Goal: Task Accomplishment & Management: Complete application form

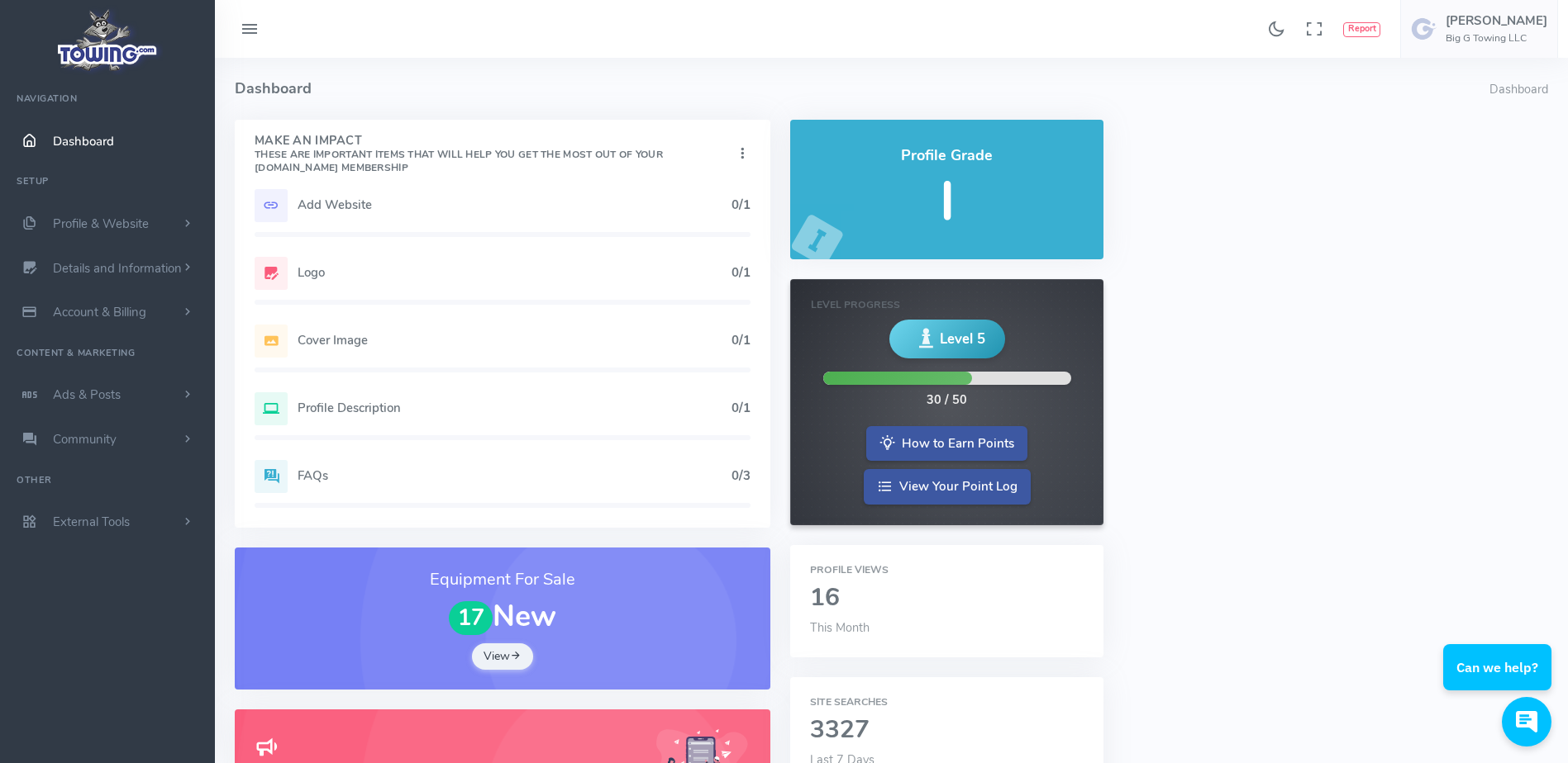
click at [338, 211] on h5 "Add Website" at bounding box center [513, 204] width 433 height 13
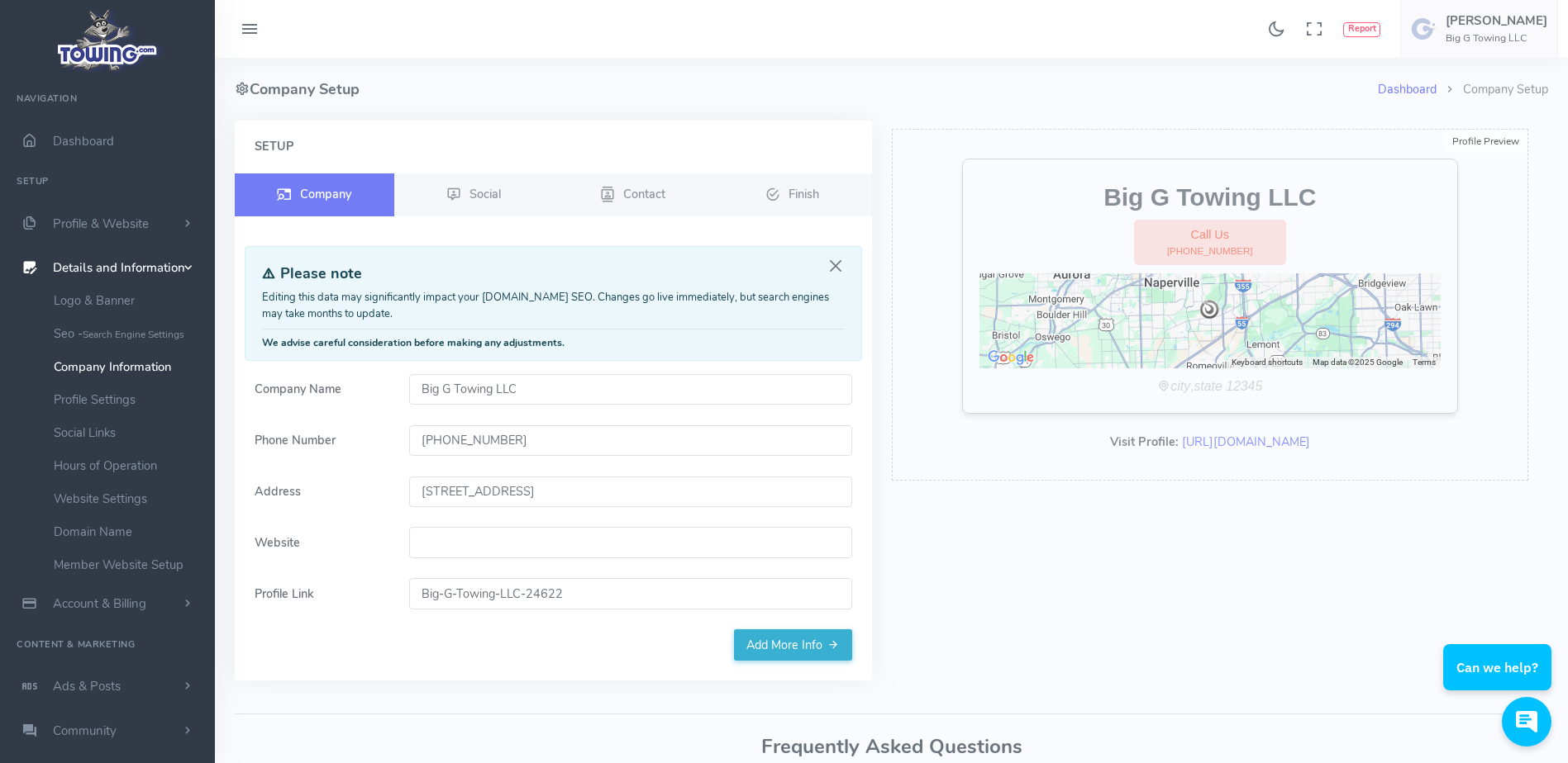
click at [555, 550] on input "Website" at bounding box center [630, 543] width 443 height 32
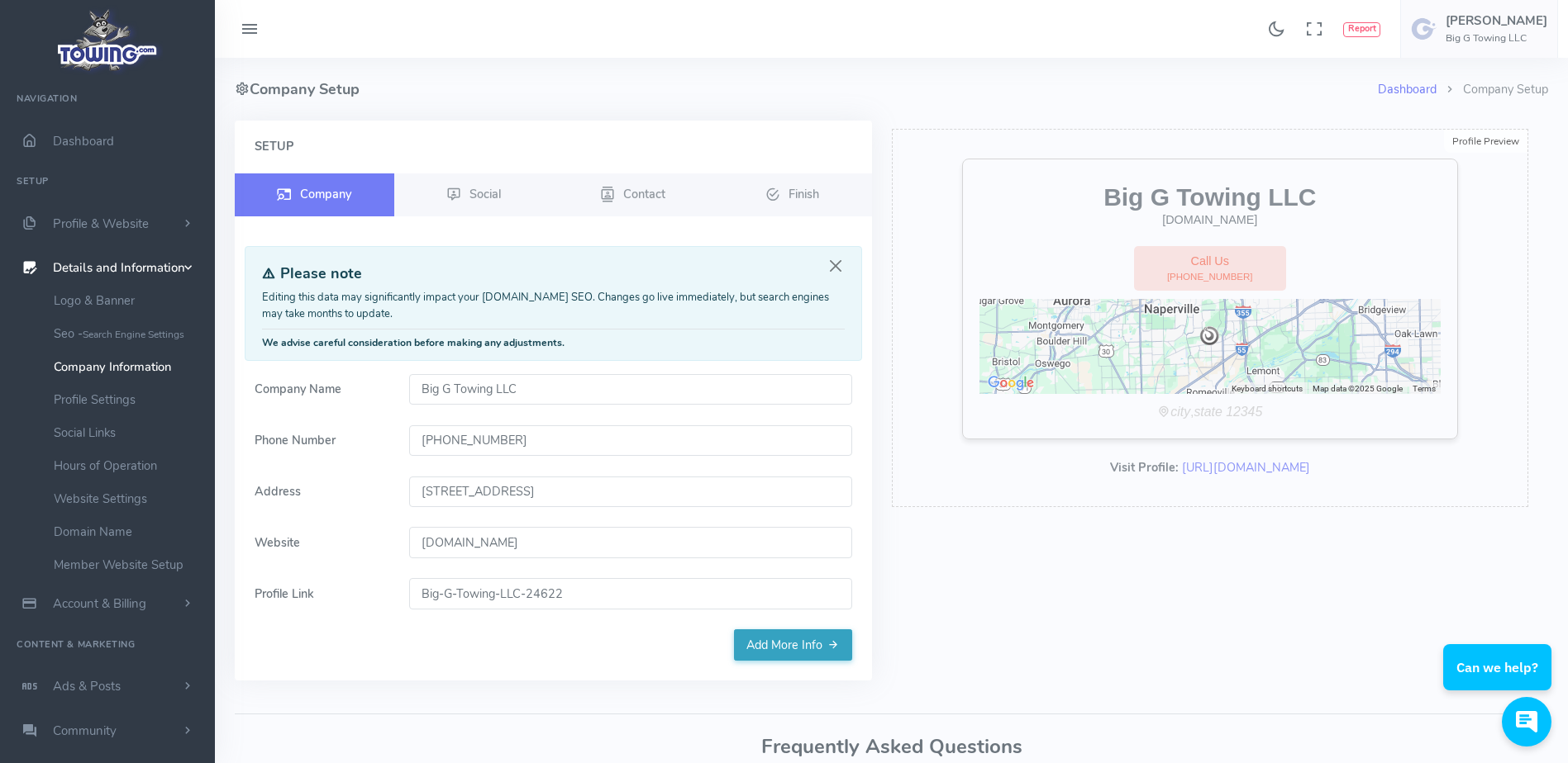
type input "[DOMAIN_NAME]"
click at [783, 652] on link "Add More Info" at bounding box center [793, 646] width 118 height 32
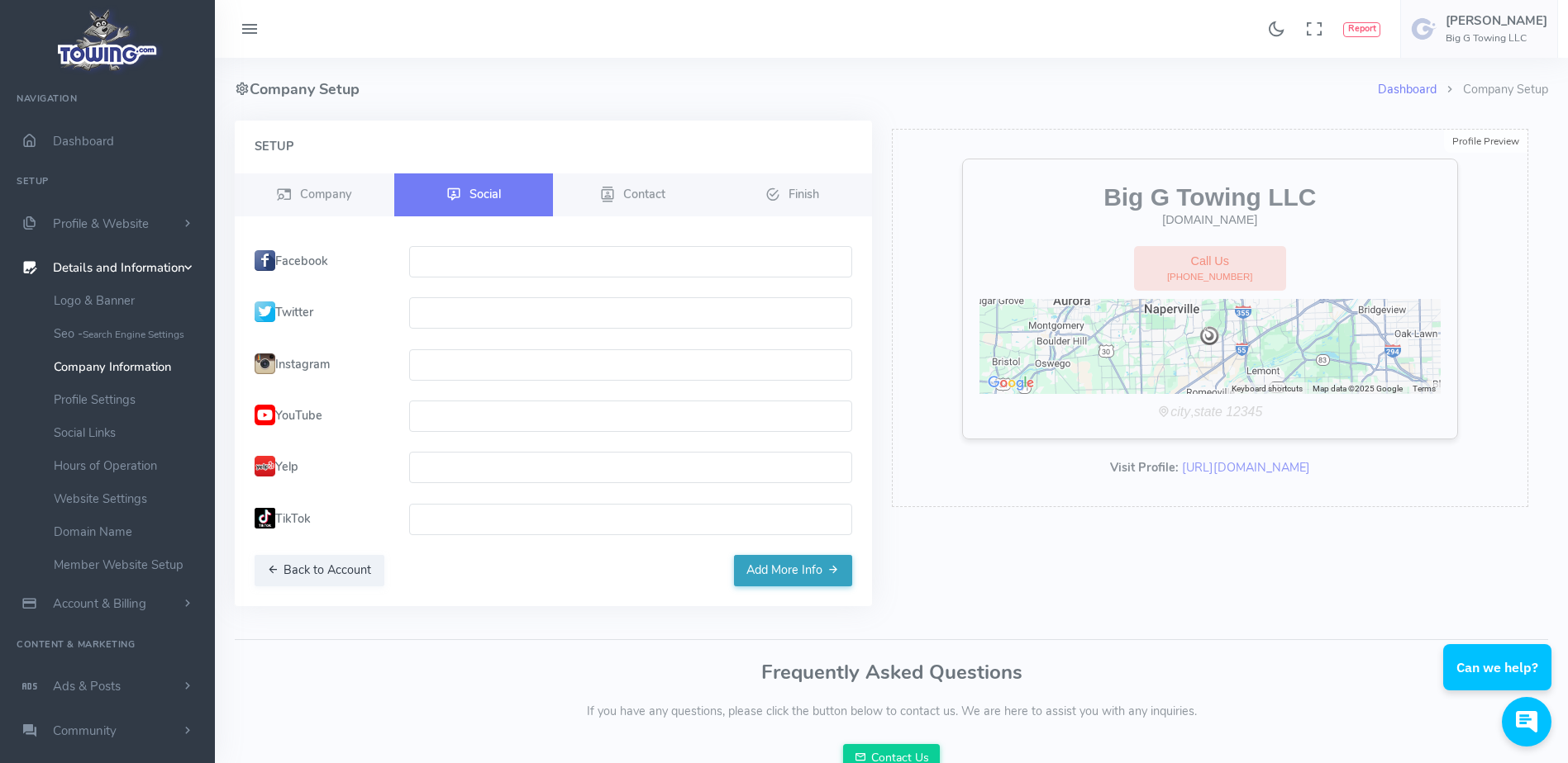
click at [770, 578] on button "Add More Info" at bounding box center [793, 571] width 118 height 32
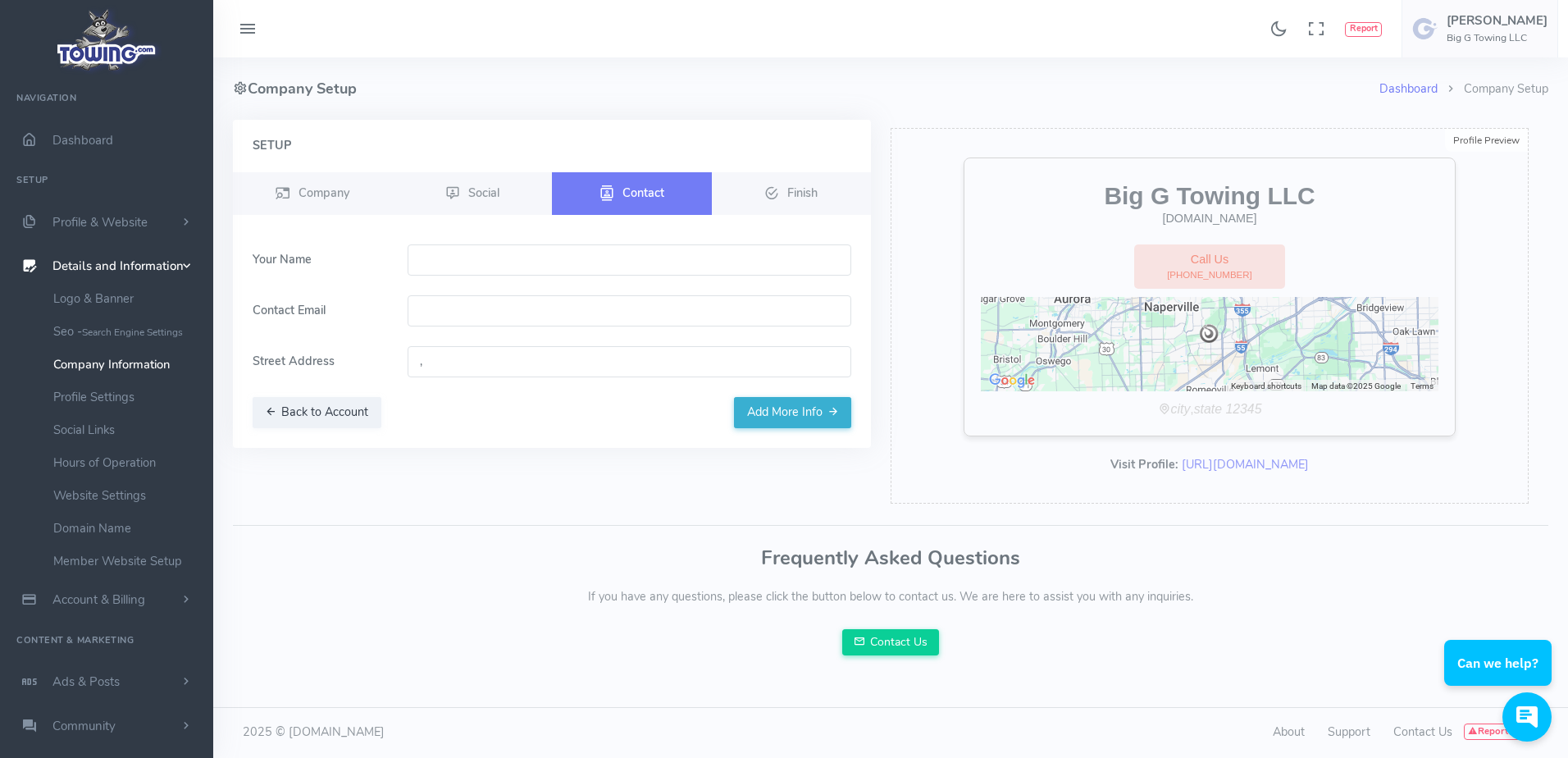
click at [717, 531] on div "Dashboard Company Setup Company Setup Setup Company Social Contact Finish Pleas…" at bounding box center [891, 367] width 1336 height 618
click at [173, 568] on link "Member Website Setup" at bounding box center [127, 561] width 172 height 32
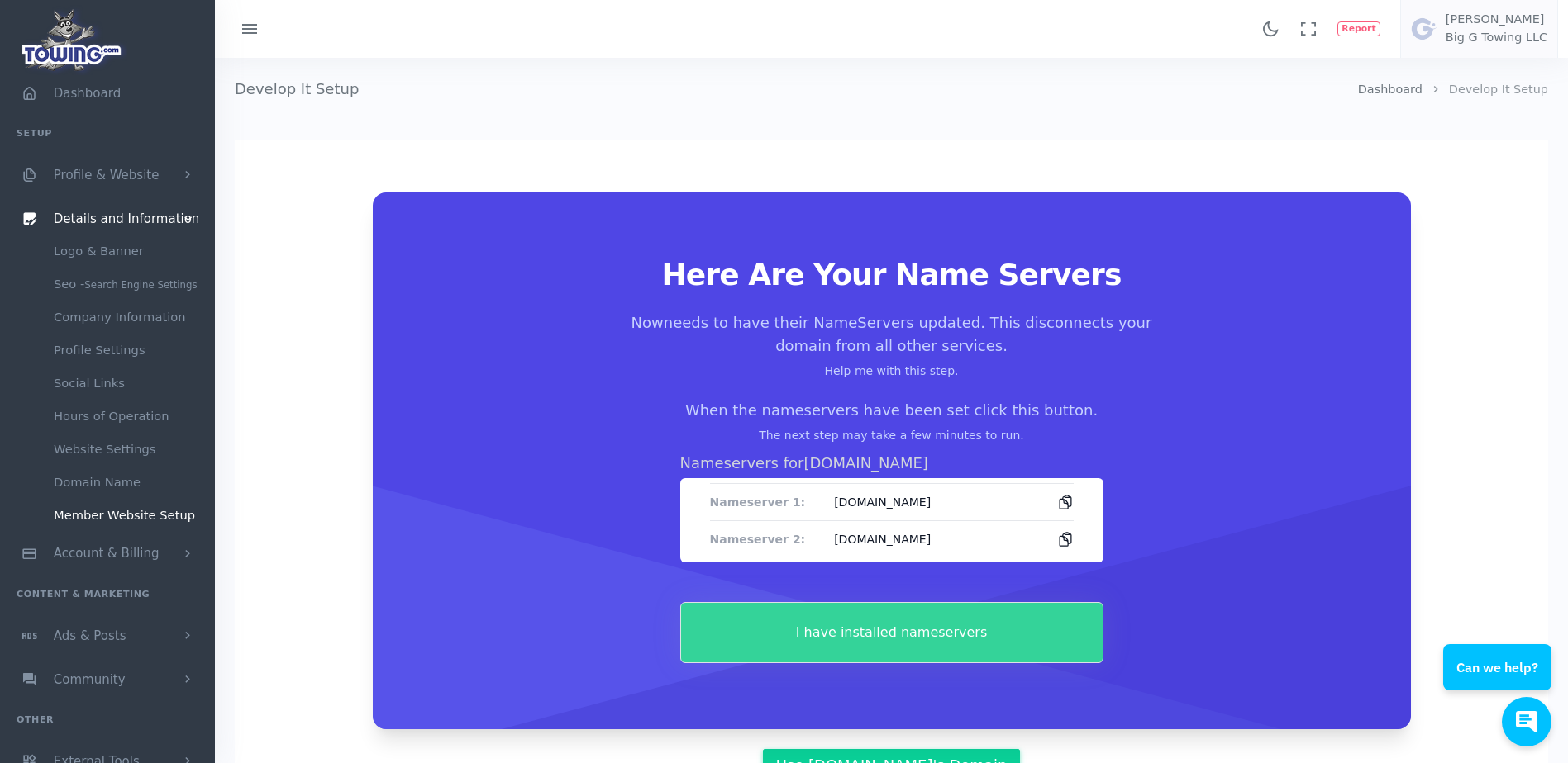
click at [823, 637] on button "I have installed nameservers" at bounding box center [892, 633] width 424 height 61
